Goal: Transaction & Acquisition: Purchase product/service

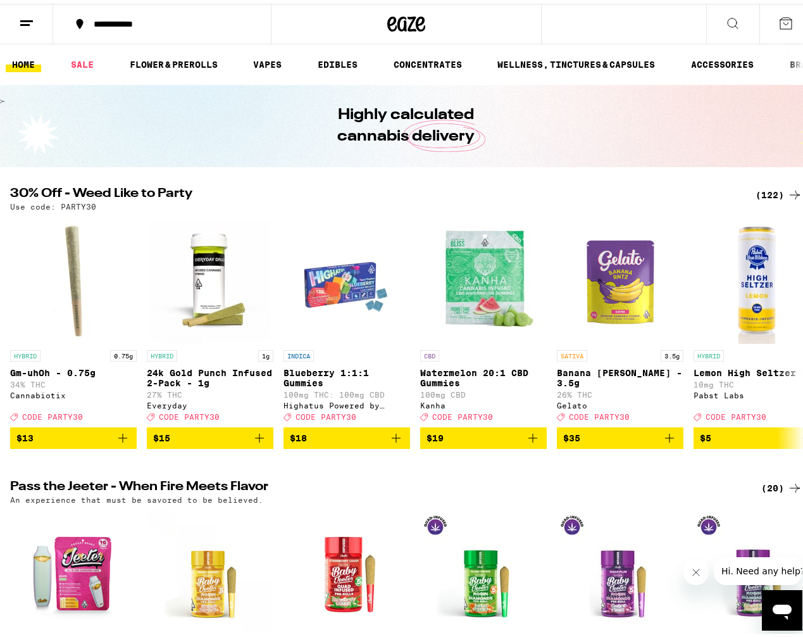
click at [773, 191] on div "(122)" at bounding box center [779, 191] width 47 height 15
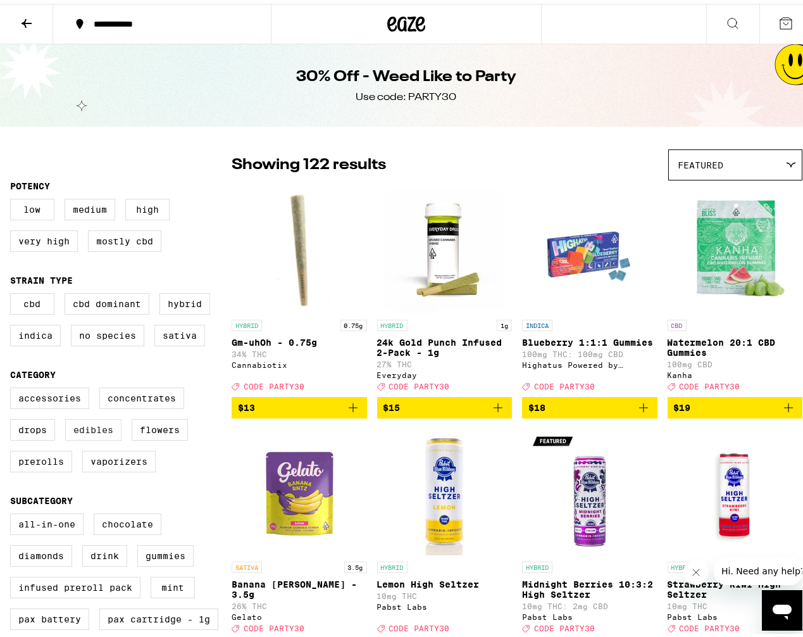
click at [114, 435] on label "Edibles" at bounding box center [93, 426] width 56 height 22
click at [13, 386] on input "Edibles" at bounding box center [13, 385] width 1 height 1
checkbox input "true"
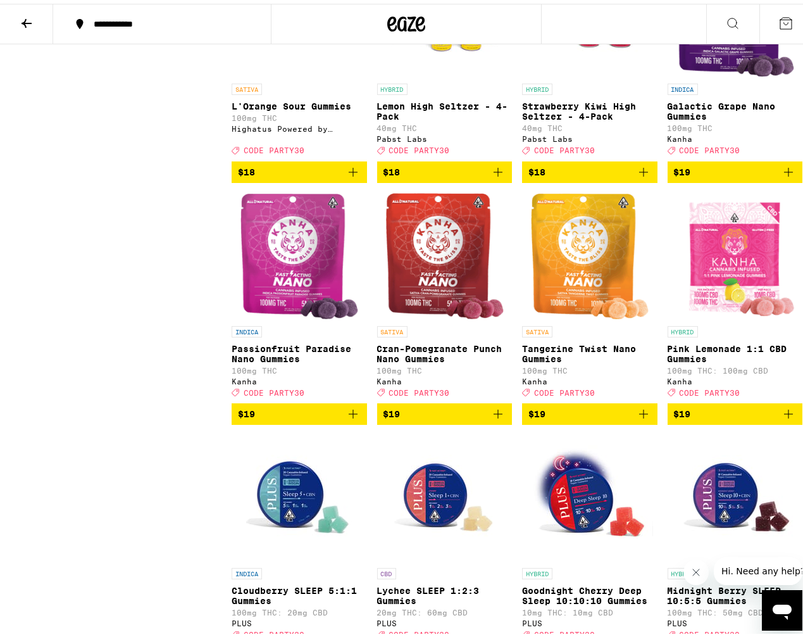
scroll to position [1455, 0]
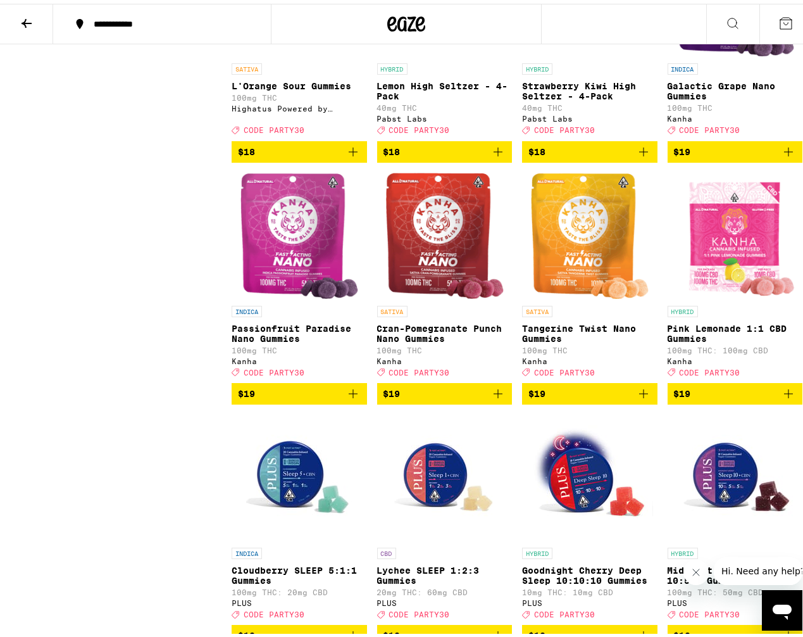
click at [784, 394] on icon "Add to bag" at bounding box center [788, 389] width 9 height 9
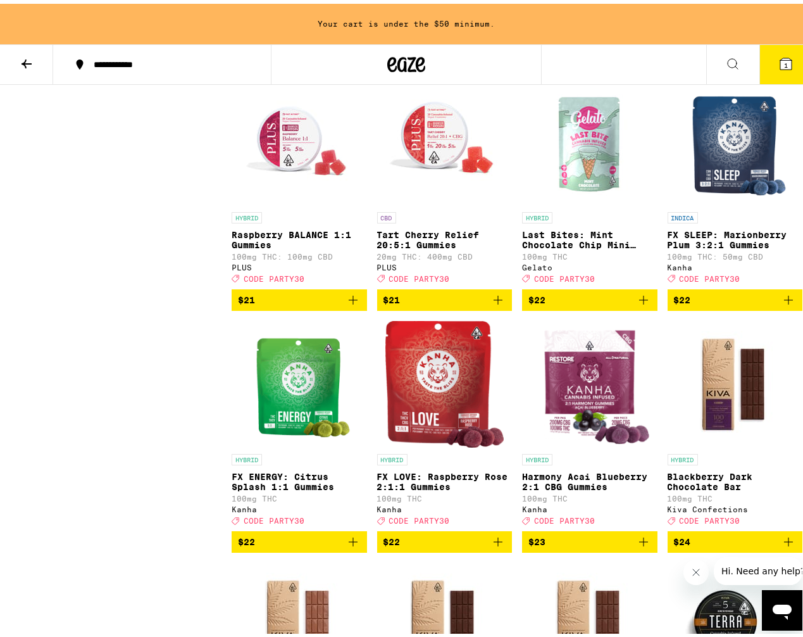
scroll to position [2635, 0]
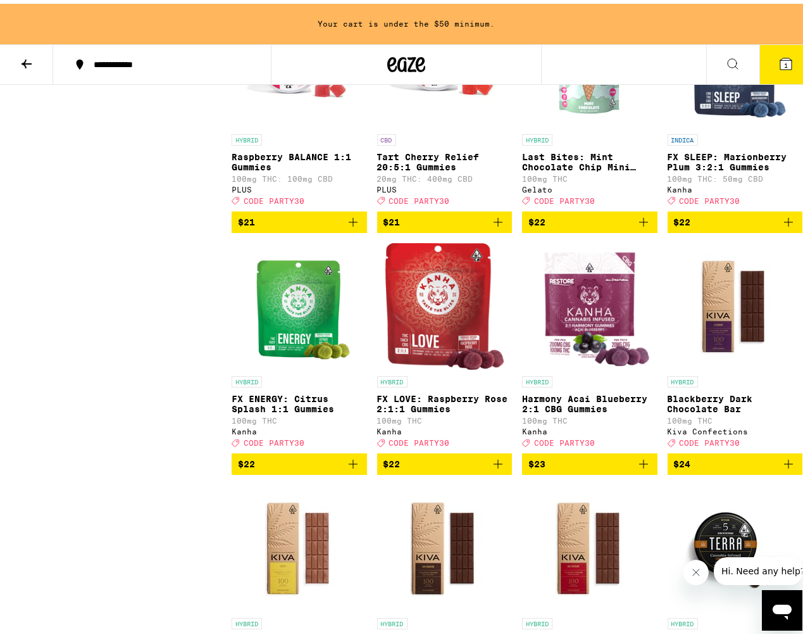
click at [497, 468] on icon "Add to bag" at bounding box center [497, 459] width 15 height 15
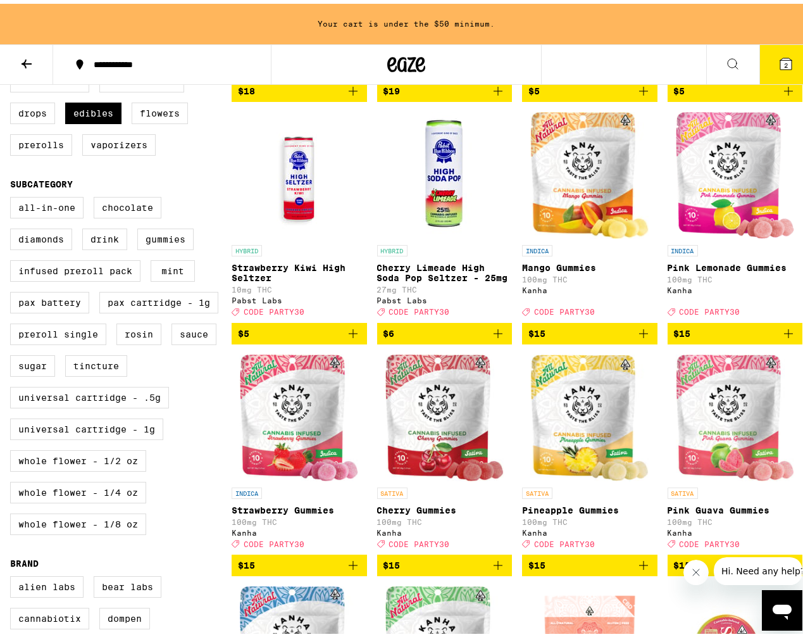
scroll to position [380, 0]
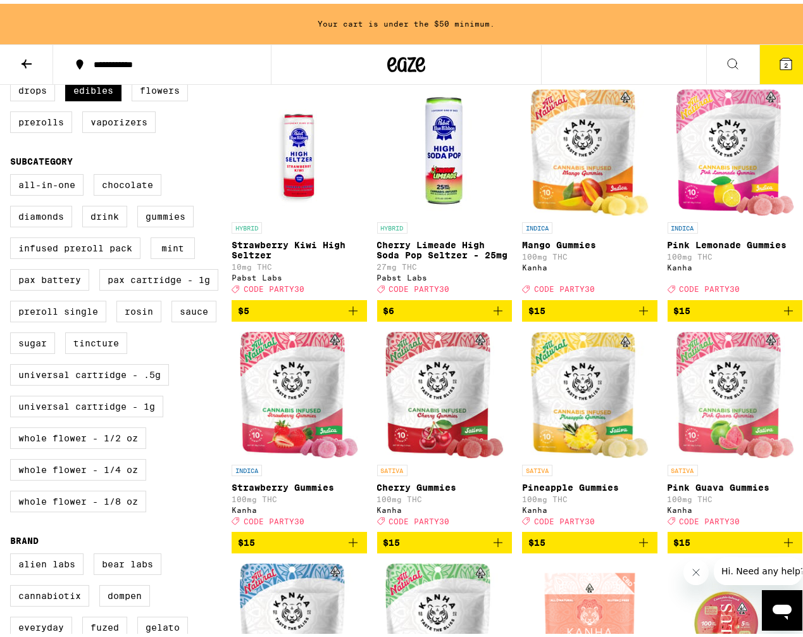
click at [637, 314] on icon "Add to bag" at bounding box center [643, 306] width 15 height 15
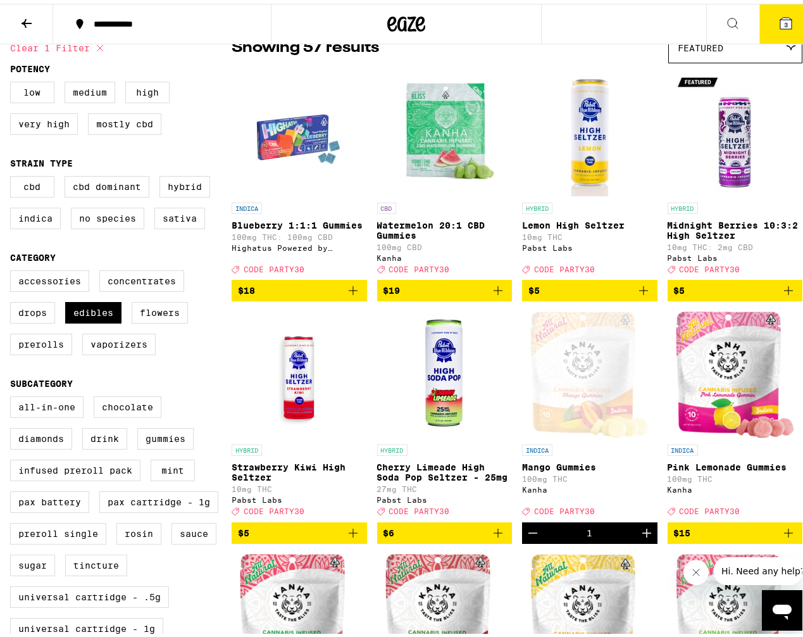
scroll to position [0, 0]
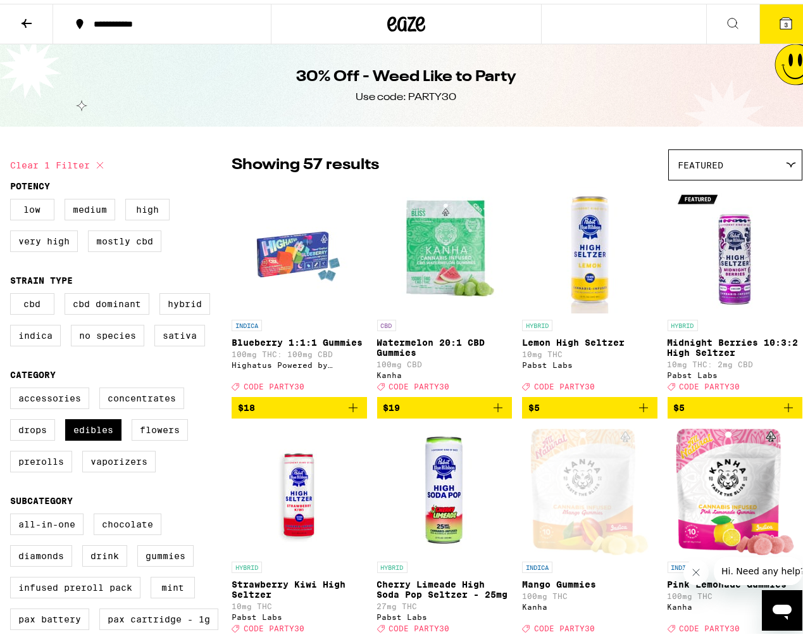
click at [781, 17] on icon at bounding box center [785, 19] width 11 height 11
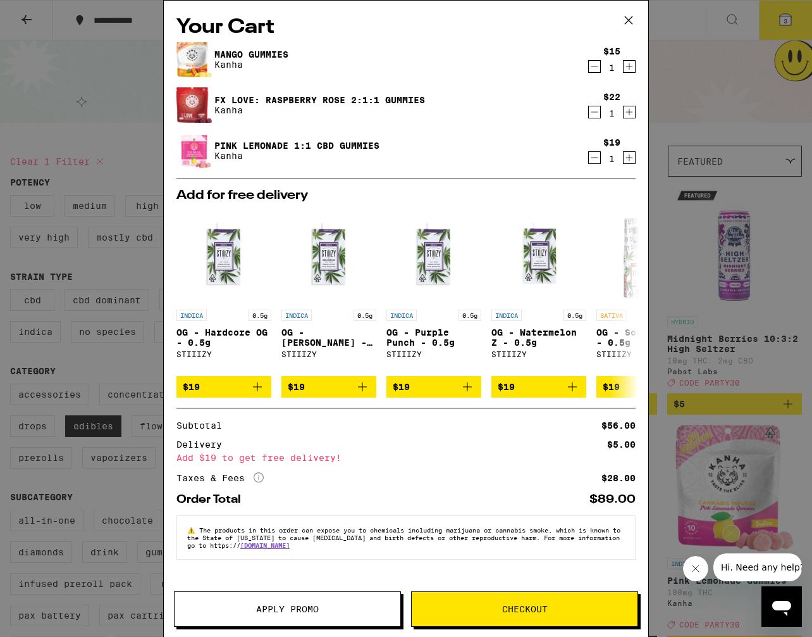
click at [317, 601] on button "Apply Promo" at bounding box center [287, 608] width 227 height 35
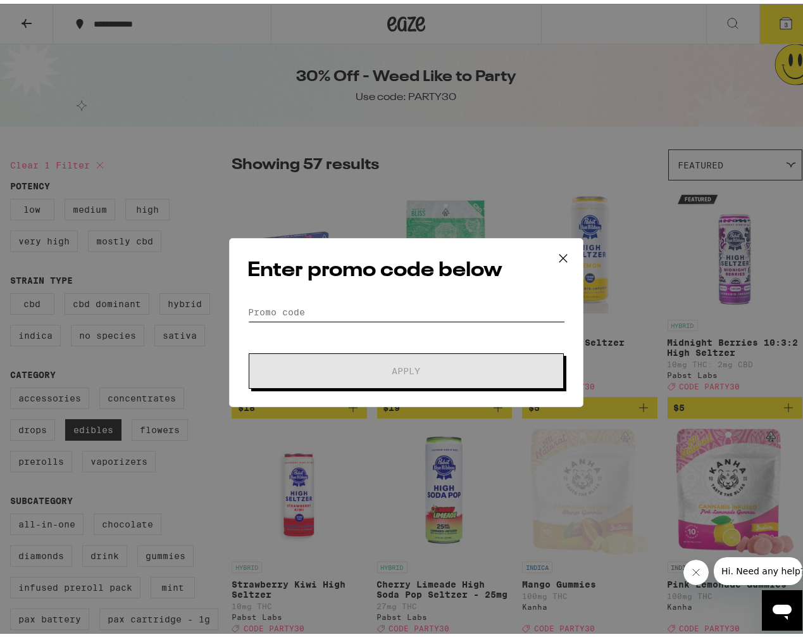
click at [383, 309] on input "Promo Code" at bounding box center [406, 308] width 318 height 19
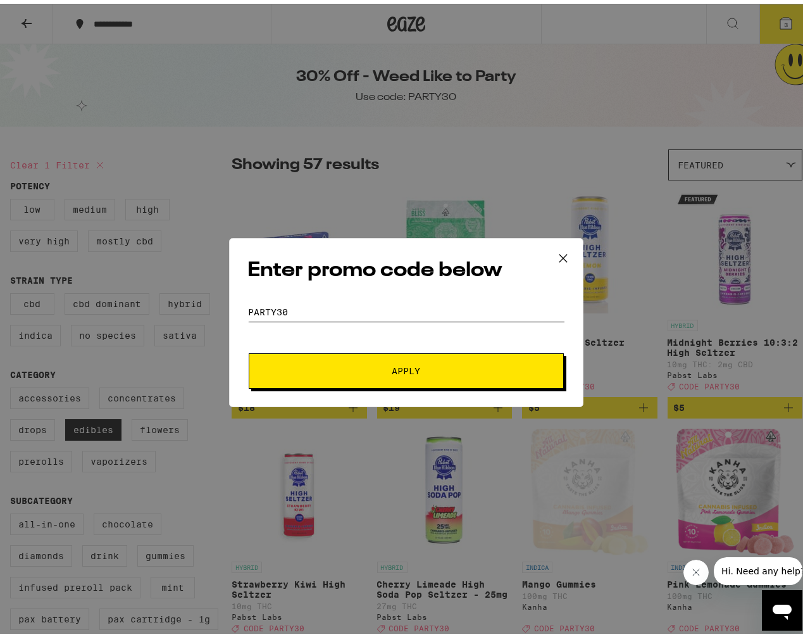
type input "party30"
click at [406, 364] on span "Apply" at bounding box center [406, 367] width 28 height 9
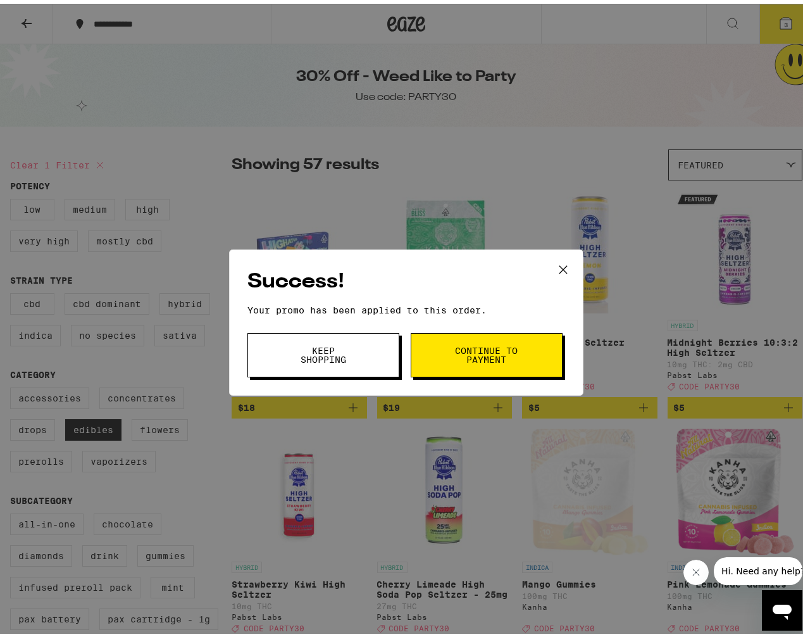
click at [456, 357] on span "Continue to payment" at bounding box center [486, 351] width 65 height 18
